Goal: Information Seeking & Learning: Find specific page/section

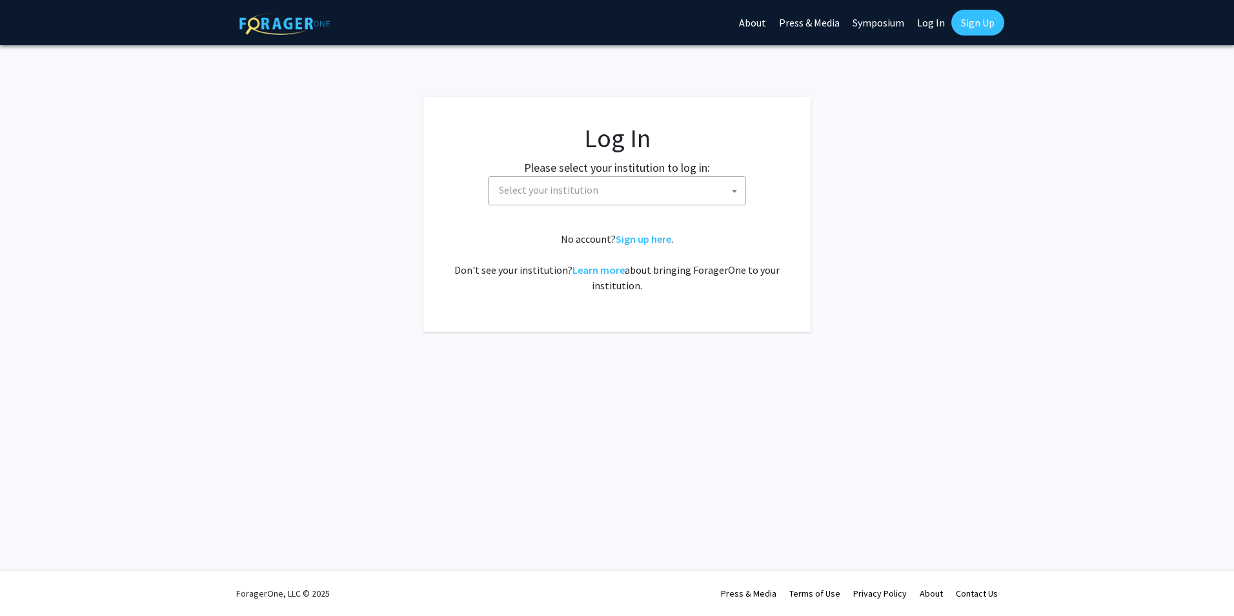
click at [574, 203] on span "Select your institution" at bounding box center [617, 190] width 258 height 29
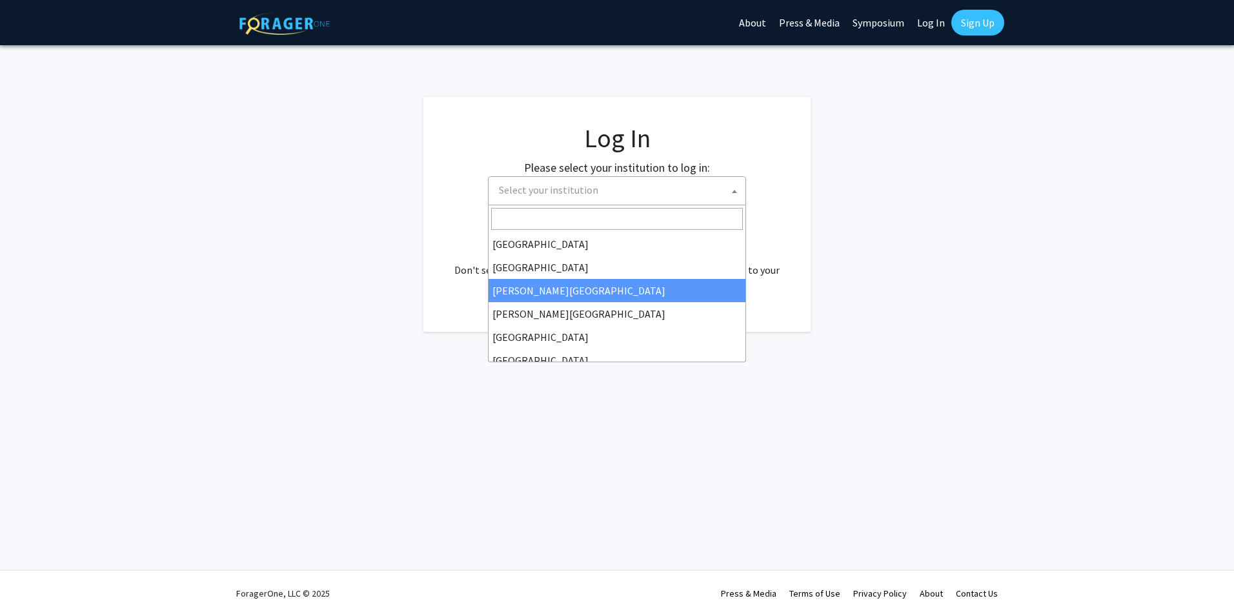
scroll to position [65, 0]
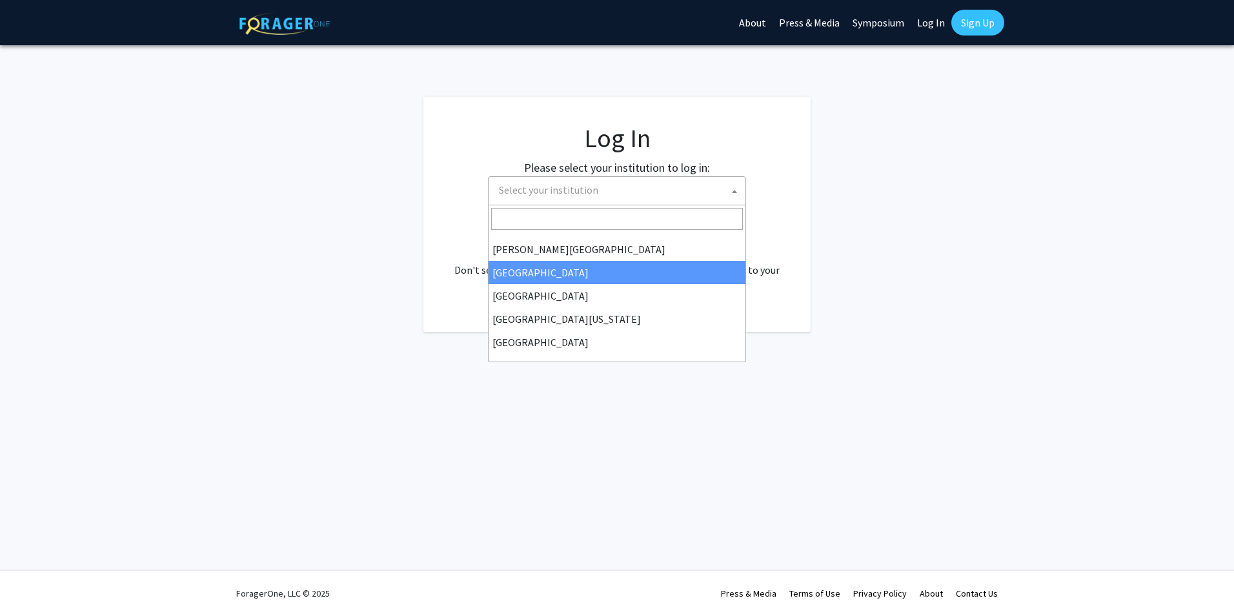
select select "6"
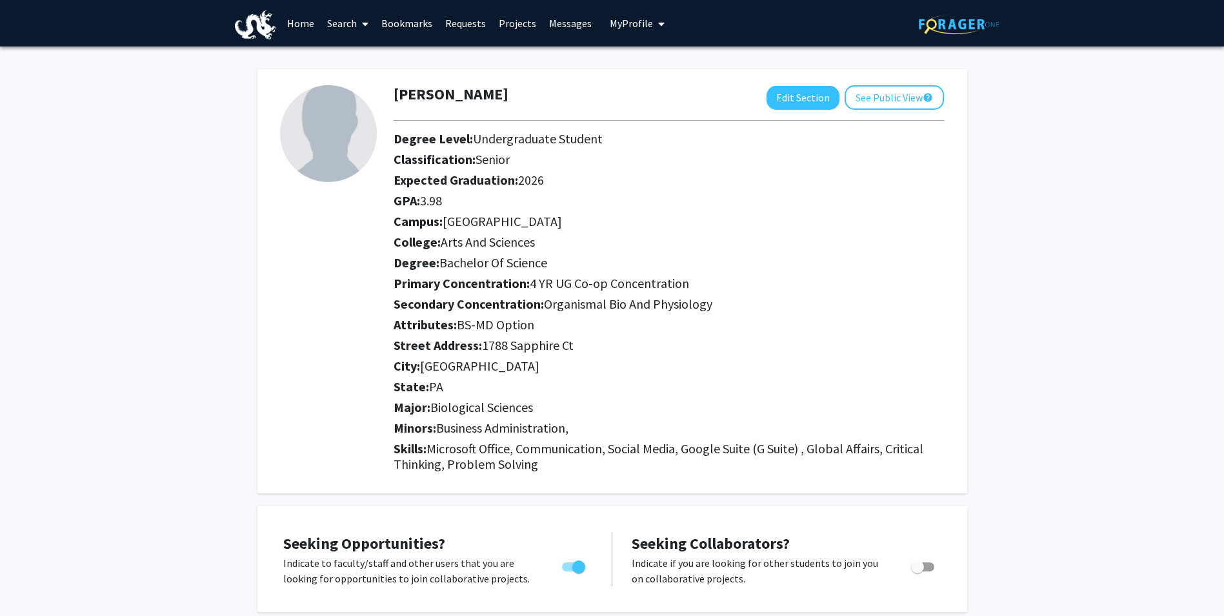
click at [367, 28] on icon at bounding box center [365, 24] width 6 height 10
click at [498, 21] on link "Projects" at bounding box center [517, 23] width 50 height 45
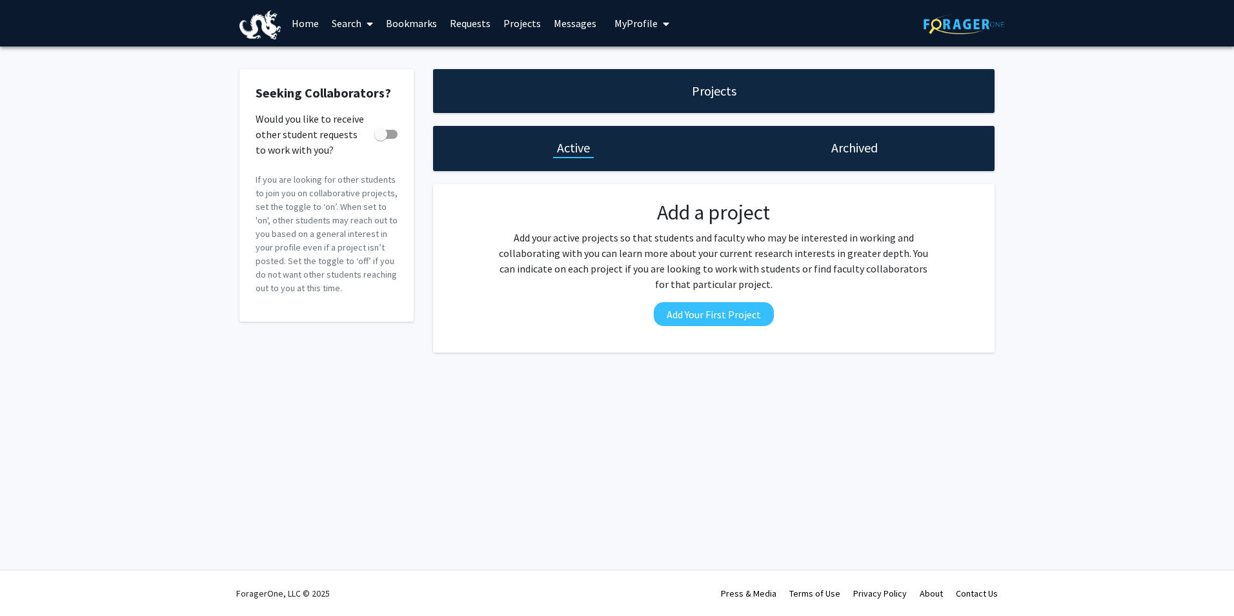
click at [487, 24] on link "Requests" at bounding box center [470, 23] width 54 height 45
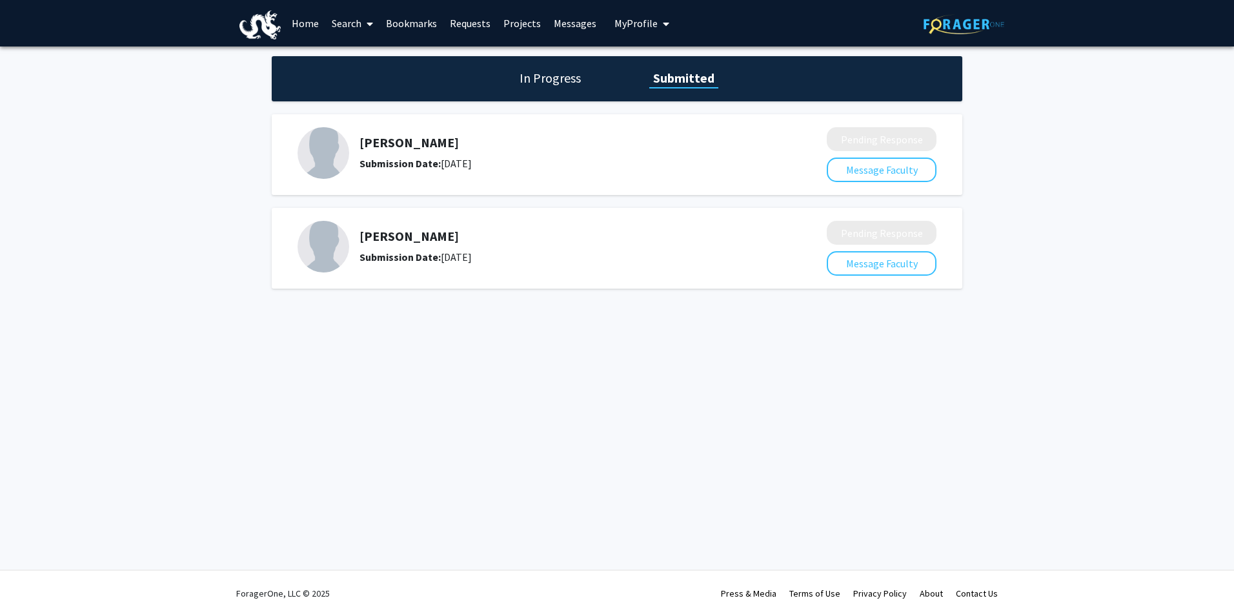
click at [567, 86] on h1 "In Progress" at bounding box center [550, 78] width 69 height 18
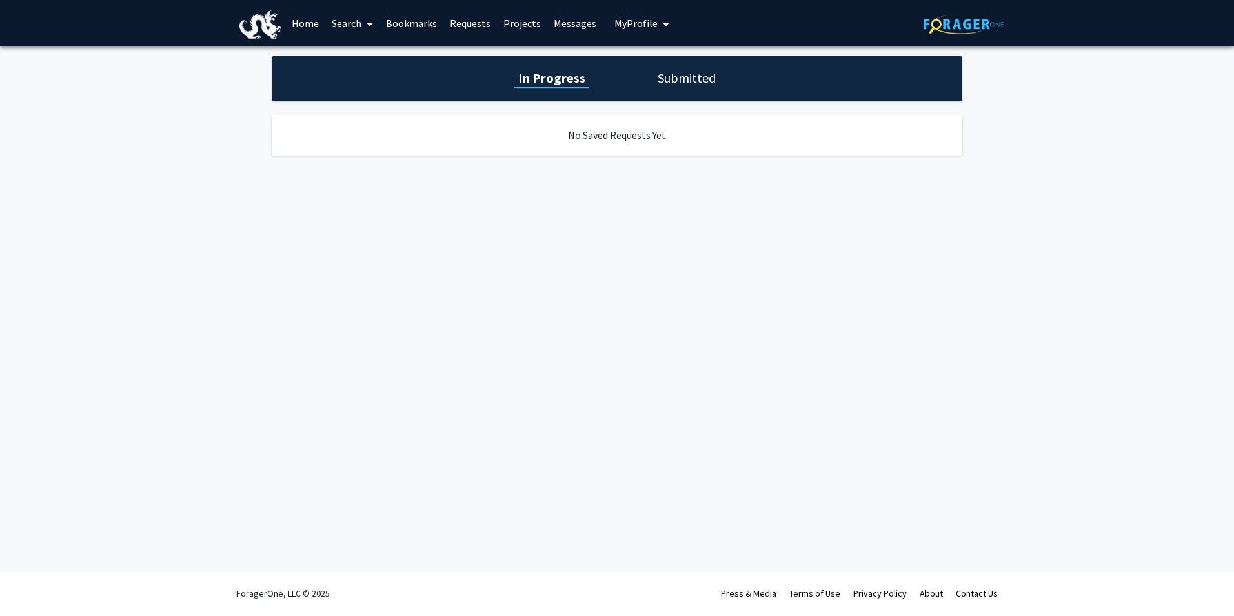
click at [572, 36] on link "Messages" at bounding box center [575, 23] width 56 height 45
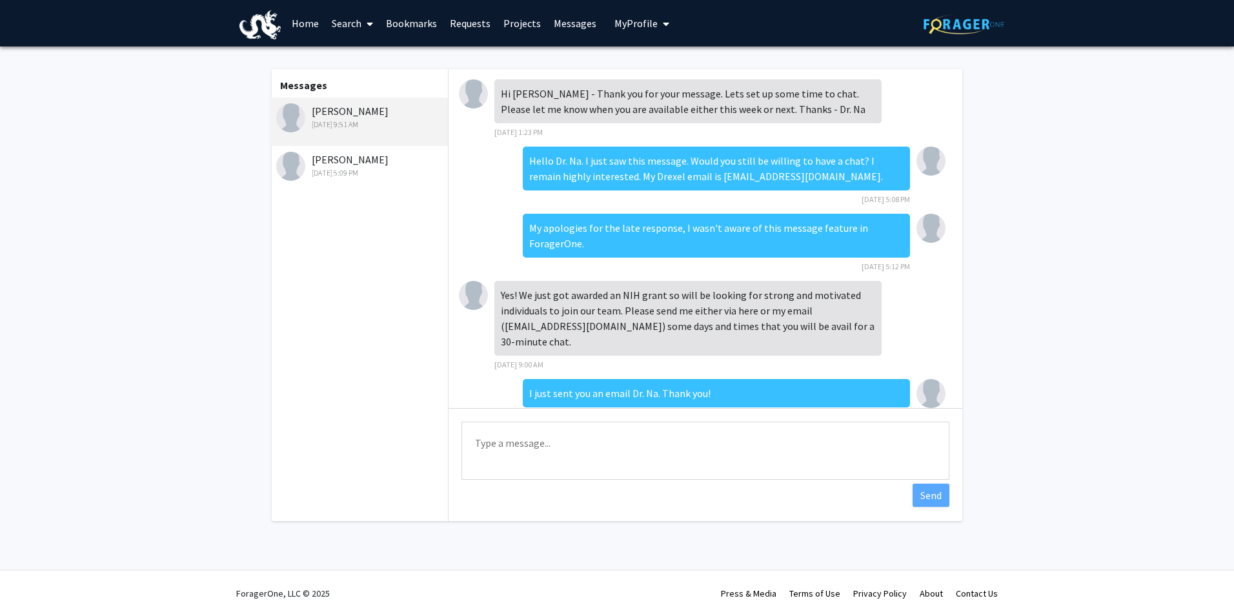
click at [365, 163] on div "[PERSON_NAME] [DATE] 5:09 PM" at bounding box center [360, 165] width 168 height 27
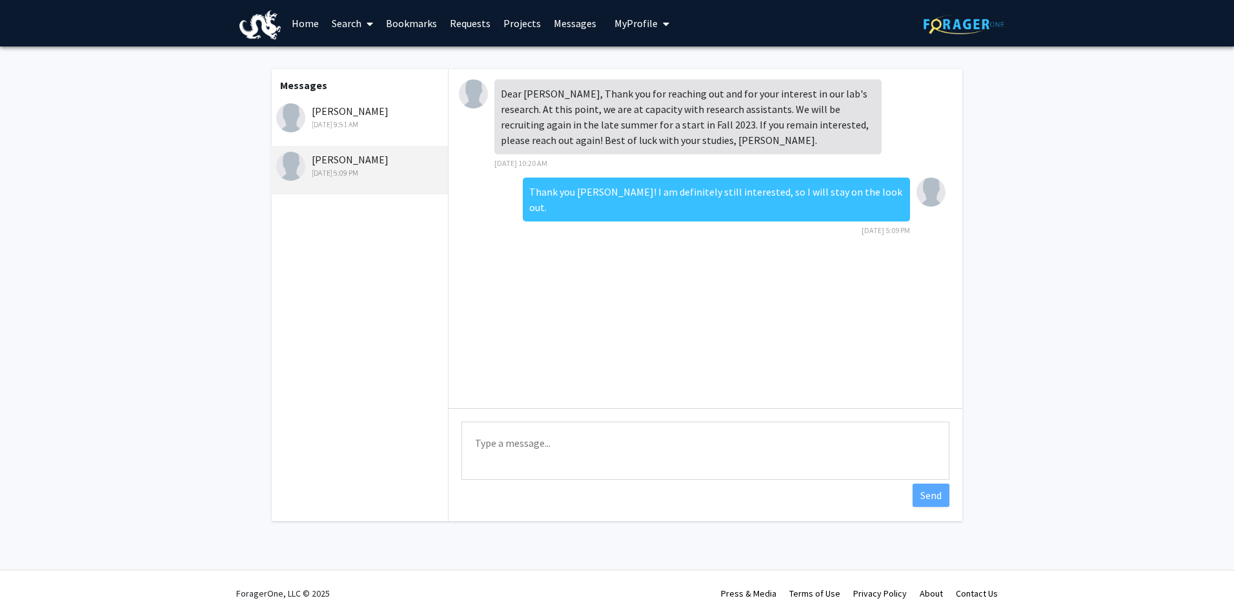
click at [354, 20] on link "Search" at bounding box center [352, 23] width 54 height 45
click at [365, 57] on span "Faculty/Staff" at bounding box center [372, 59] width 95 height 26
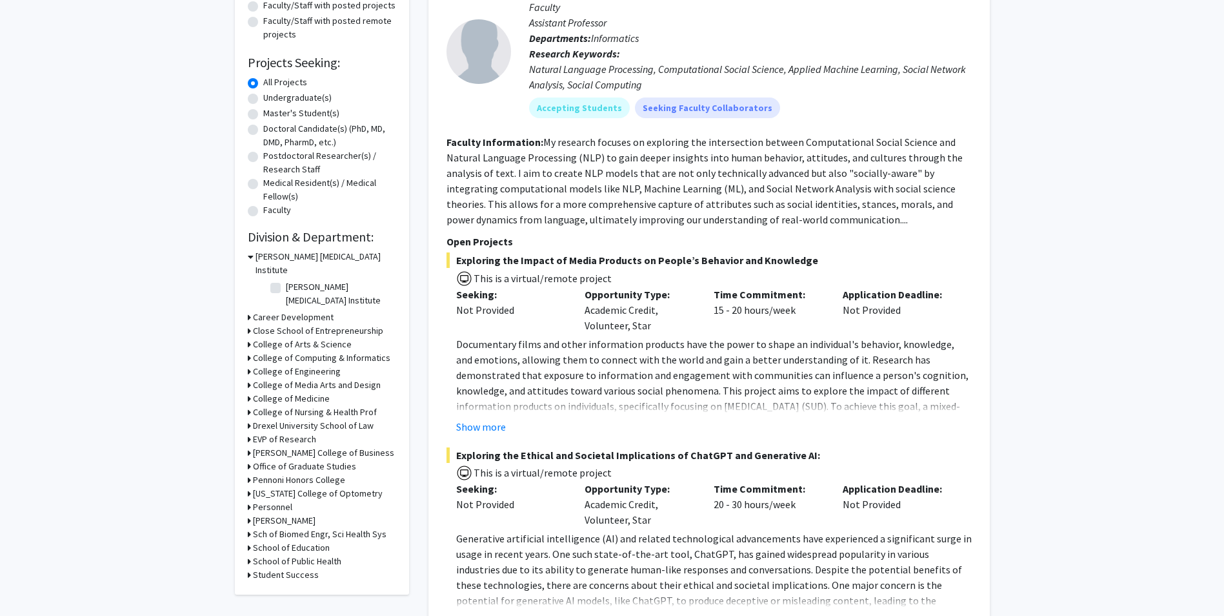
scroll to position [194, 0]
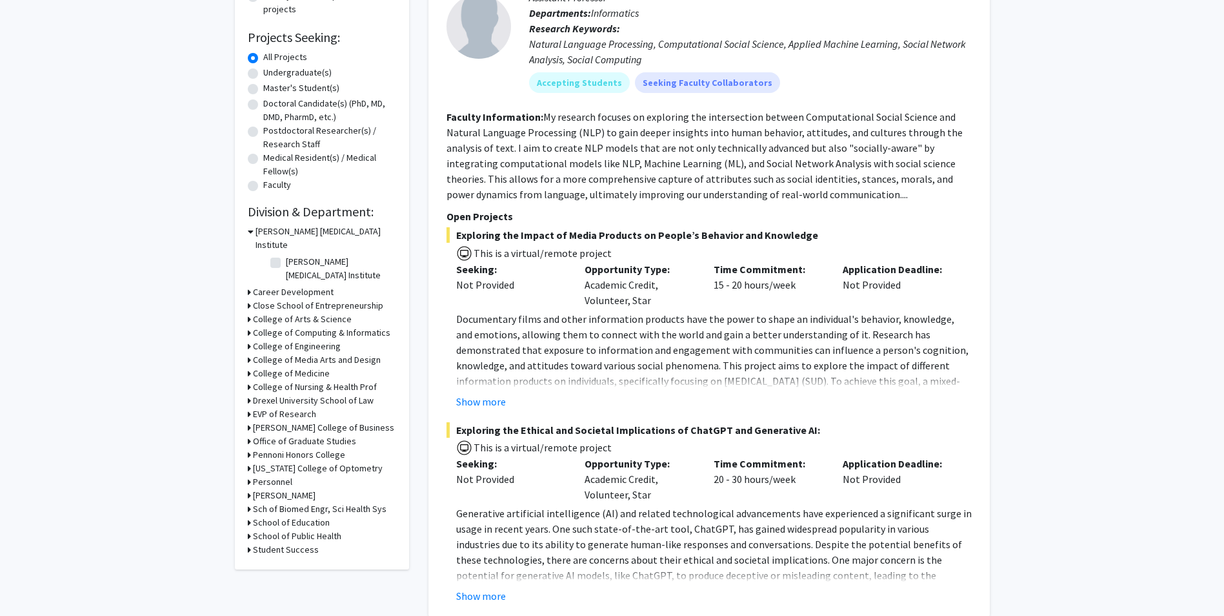
click at [342, 255] on label "[PERSON_NAME] [MEDICAL_DATA] Institute" at bounding box center [339, 268] width 107 height 27
click at [294, 255] on input "[PERSON_NAME] [MEDICAL_DATA] Institute" at bounding box center [290, 259] width 8 height 8
checkbox input "true"
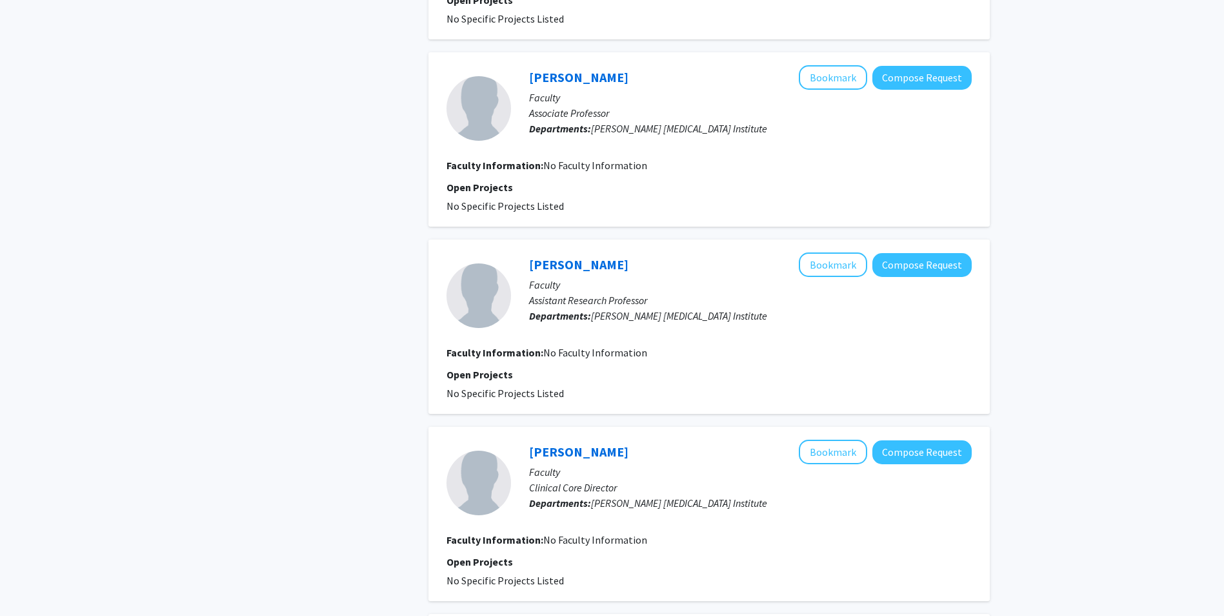
scroll to position [452, 0]
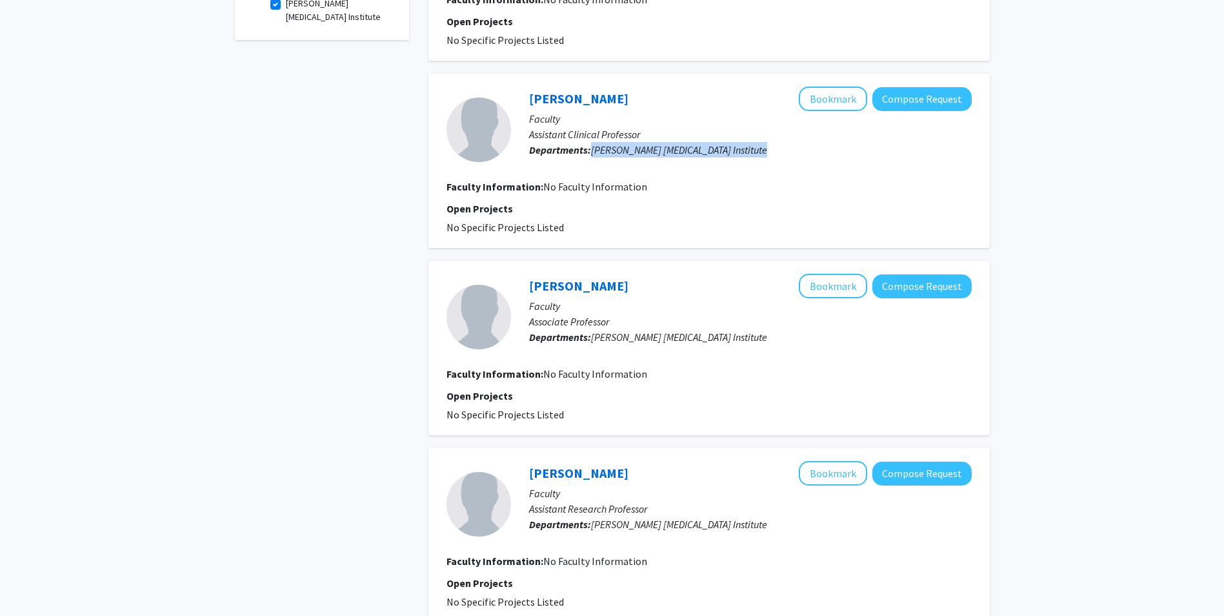
drag, startPoint x: 591, startPoint y: 149, endPoint x: 701, endPoint y: 157, distance: 110.0
click at [701, 157] on div "[PERSON_NAME] Bookmark Compose Request Faculty Assistant Clinical Professor Dep…" at bounding box center [741, 129] width 461 height 86
drag, startPoint x: 701, startPoint y: 157, endPoint x: 710, endPoint y: 143, distance: 17.4
click at [710, 143] on p "Departments: [PERSON_NAME] [MEDICAL_DATA] Institute" at bounding box center [750, 149] width 443 height 15
drag, startPoint x: 709, startPoint y: 150, endPoint x: 591, endPoint y: 147, distance: 118.2
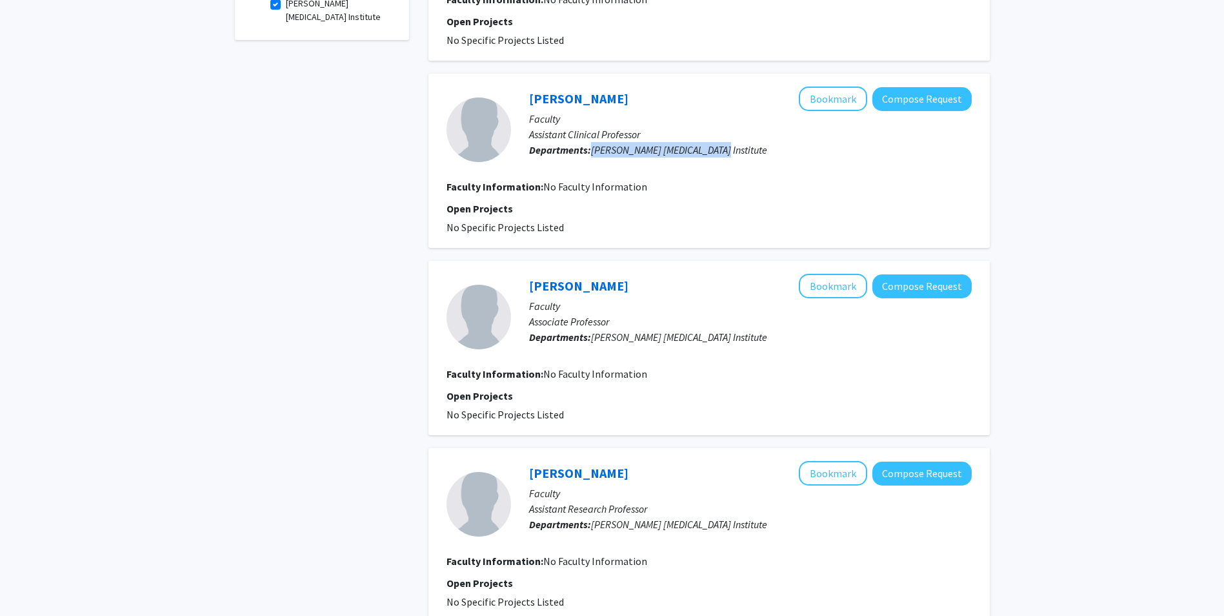
click at [591, 147] on p "Departments: [PERSON_NAME] [MEDICAL_DATA] Institute" at bounding box center [750, 149] width 443 height 15
